Goal: Information Seeking & Learning: Learn about a topic

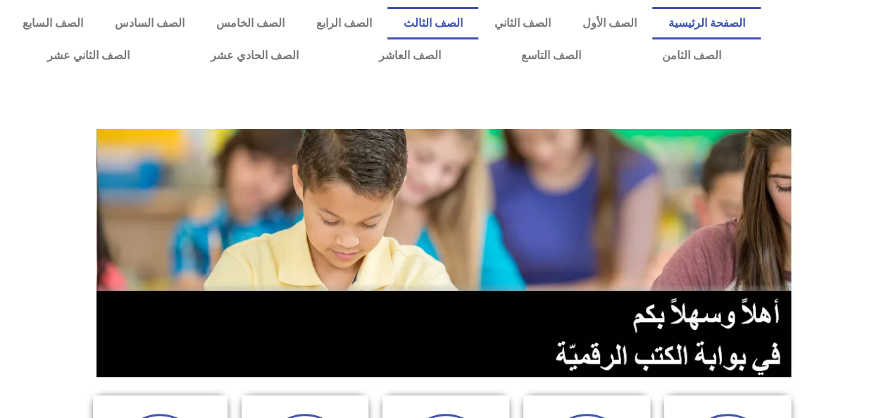
click at [473, 23] on link "الصف الثالث" at bounding box center [433, 23] width 91 height 32
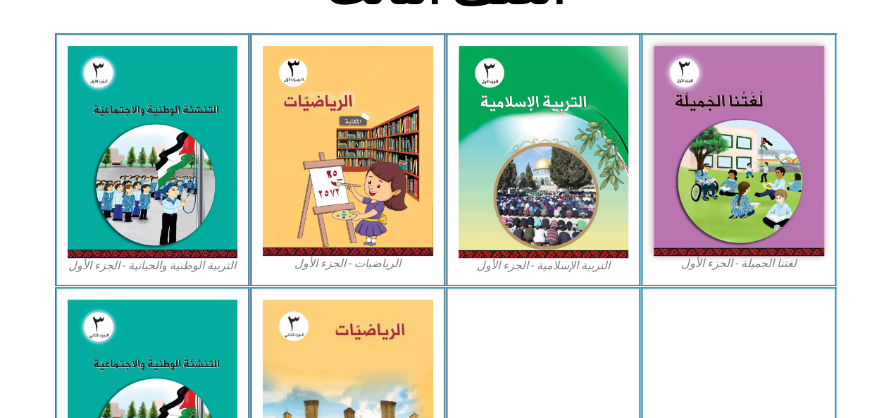
scroll to position [412, 0]
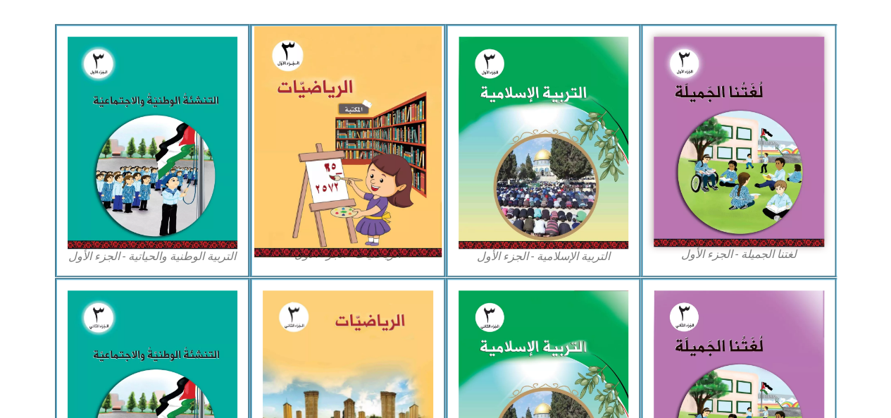
click at [368, 148] on img at bounding box center [347, 141] width 187 height 231
